Goal: Information Seeking & Learning: Learn about a topic

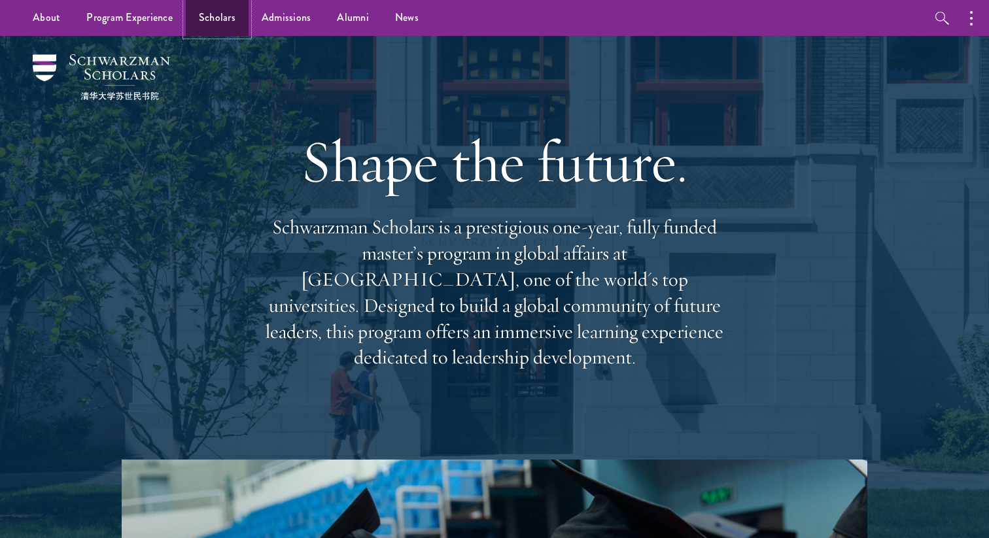
click at [213, 20] on link "Scholars" at bounding box center [217, 18] width 63 height 36
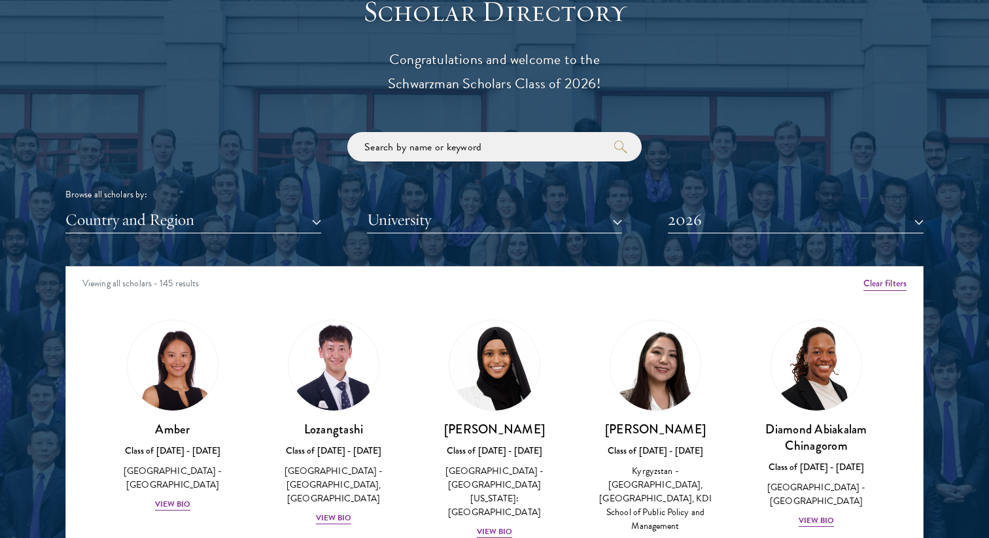
scroll to position [1486, 0]
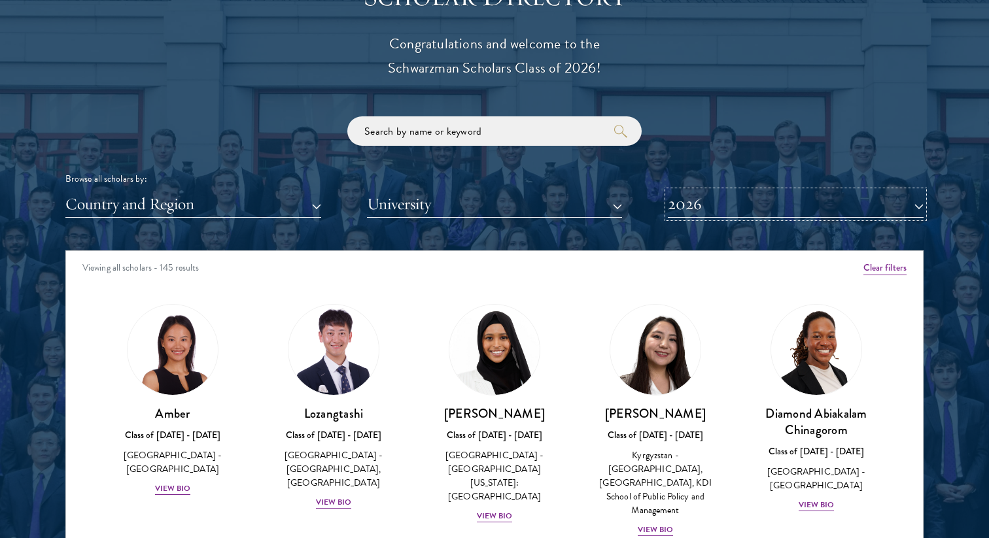
click at [696, 211] on button "2026" at bounding box center [796, 204] width 256 height 27
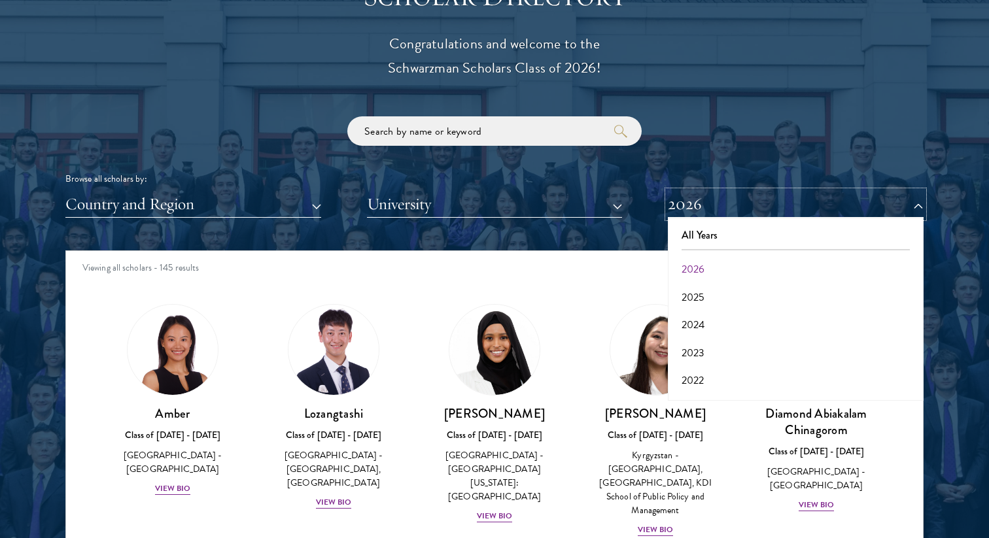
scroll to position [136, 0]
click at [709, 386] on button "2017" at bounding box center [795, 382] width 248 height 27
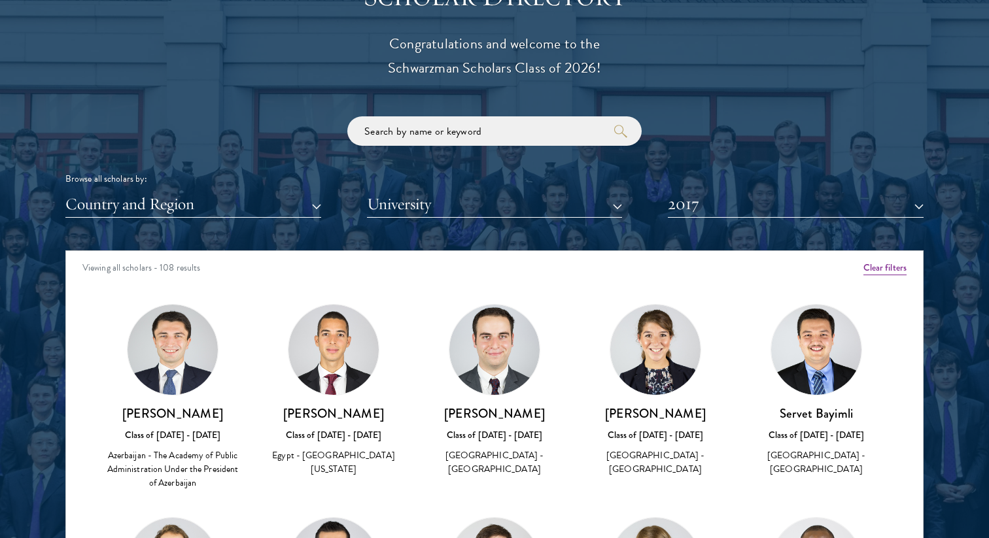
scroll to position [3256, 0]
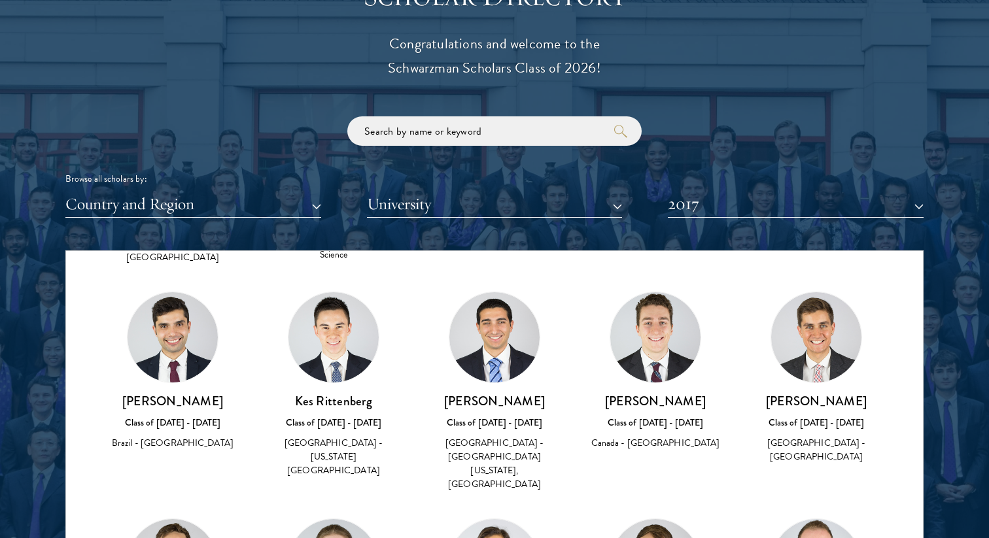
drag, startPoint x: 866, startPoint y: 447, endPoint x: 764, endPoint y: 442, distance: 101.4
copy h3 "Maximillian Seunik"
click at [747, 209] on button "2017" at bounding box center [796, 204] width 256 height 27
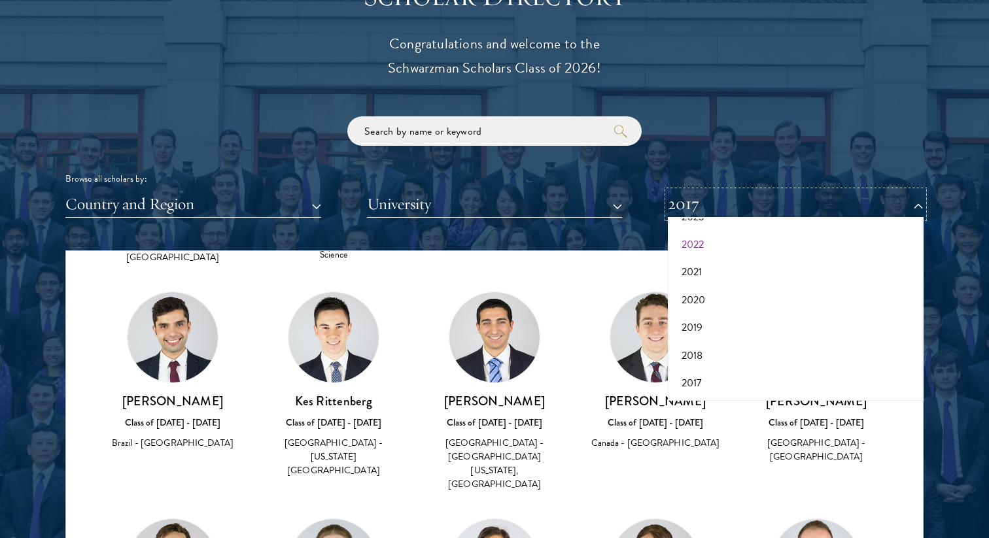
scroll to position [0, 0]
click at [717, 238] on button "All Years" at bounding box center [795, 235] width 248 height 27
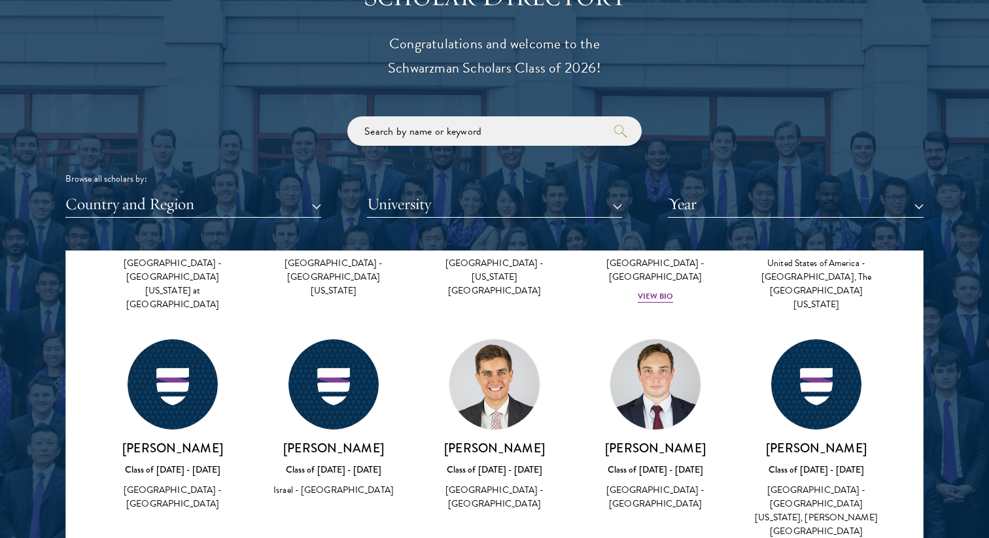
scroll to position [40528, 0]
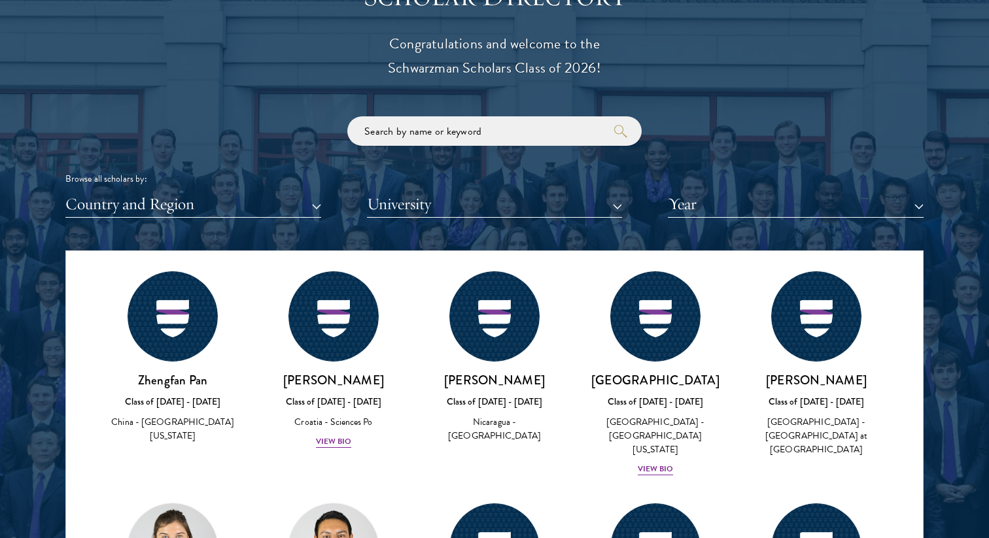
drag, startPoint x: 377, startPoint y: 450, endPoint x: 295, endPoint y: 452, distance: 82.4
copy h3 "Mohamed Ramy"
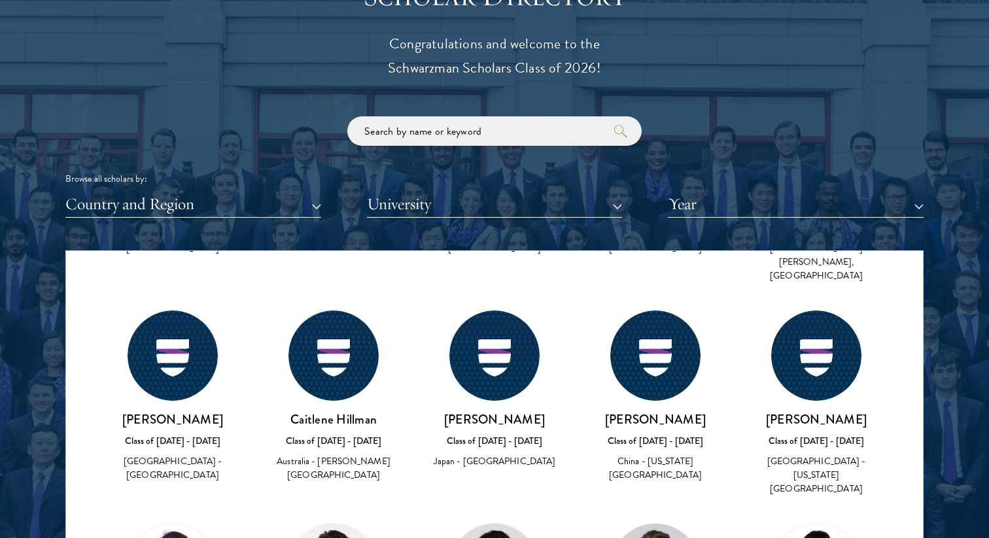
scroll to position [20101, 0]
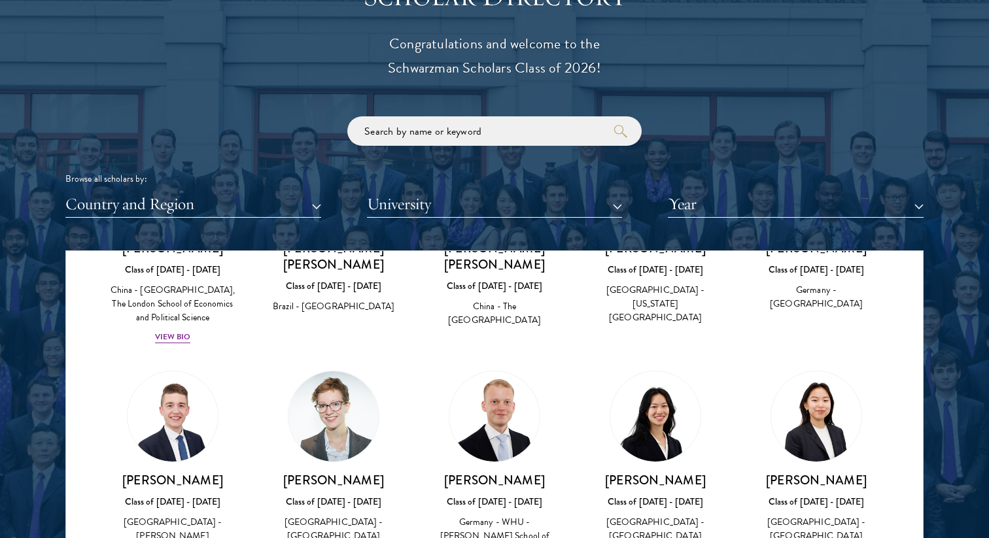
drag, startPoint x: 207, startPoint y: 449, endPoint x: 136, endPoint y: 449, distance: 71.3
copy h3 "Cheng Huang"
